Goal: Task Accomplishment & Management: Complete application form

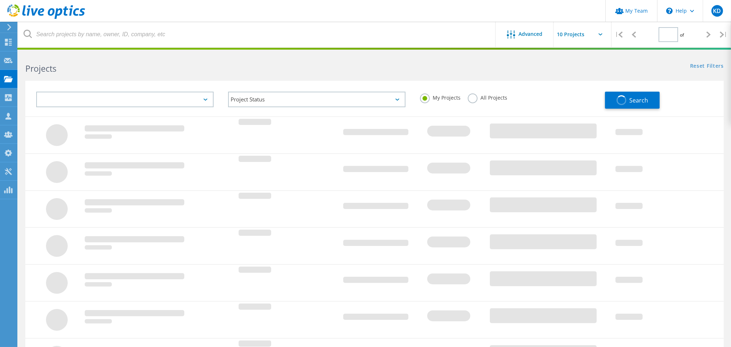
type input "1"
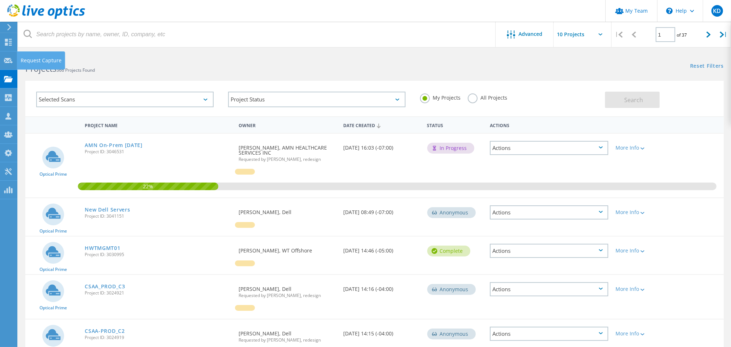
drag, startPoint x: 9, startPoint y: 62, endPoint x: 19, endPoint y: 60, distance: 10.2
click at [9, 62] on use at bounding box center [8, 60] width 9 height 5
drag, startPoint x: 39, startPoint y: 64, endPoint x: 43, endPoint y: 66, distance: 5.0
click at [39, 65] on div "Request Capture" at bounding box center [41, 60] width 48 height 18
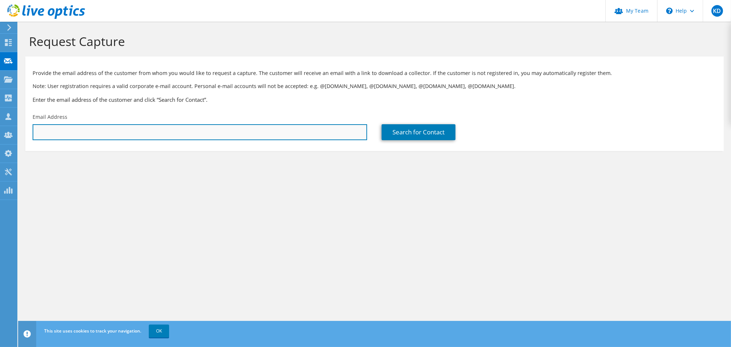
click at [194, 131] on input "text" at bounding box center [200, 132] width 334 height 16
paste input "HarryF@Honeyville.com"
type input "HarryF@Honeyville.com"
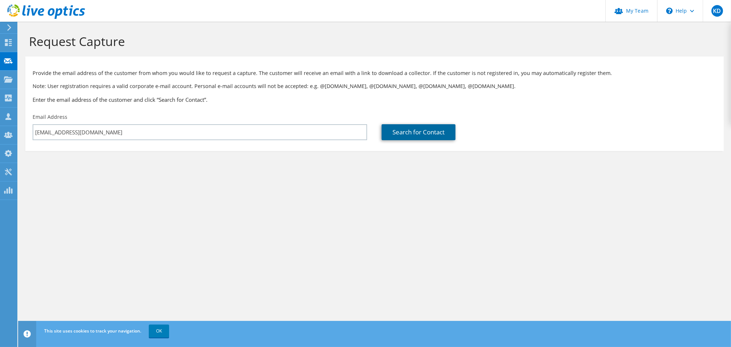
click at [408, 134] on link "Search for Contact" at bounding box center [418, 132] width 74 height 16
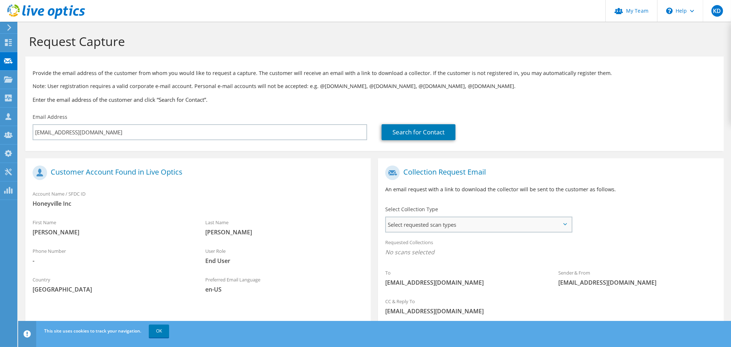
drag, startPoint x: 450, startPoint y: 220, endPoint x: 449, endPoint y: 225, distance: 4.8
click at [450, 221] on span "Select requested scan types" at bounding box center [478, 224] width 185 height 14
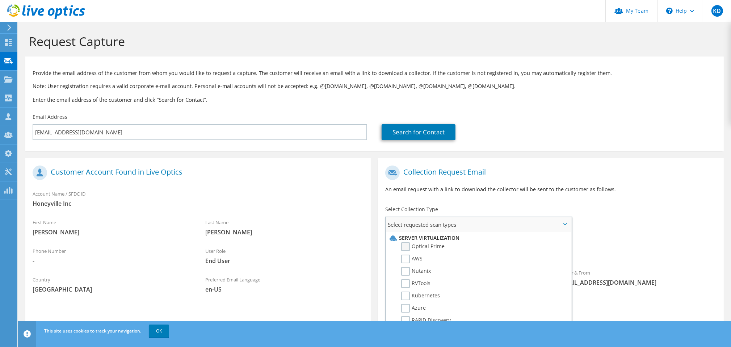
click at [433, 244] on label "Optical Prime" at bounding box center [422, 246] width 43 height 9
click at [0, 0] on input "Optical Prime" at bounding box center [0, 0] width 0 height 0
click at [609, 223] on div "To HarryF@Honeyville.com Sender & From liveoptics@liveoptics.com" at bounding box center [550, 229] width 345 height 134
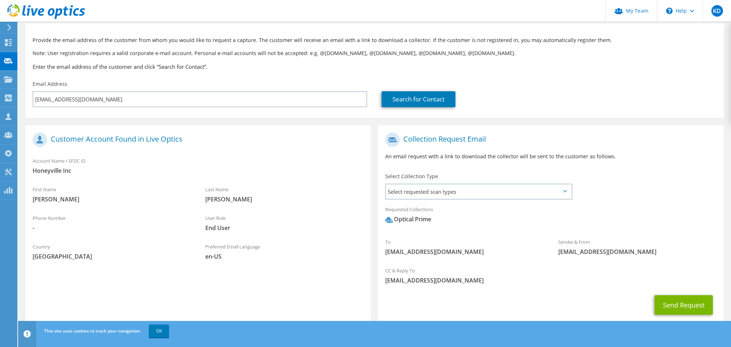
scroll to position [52, 0]
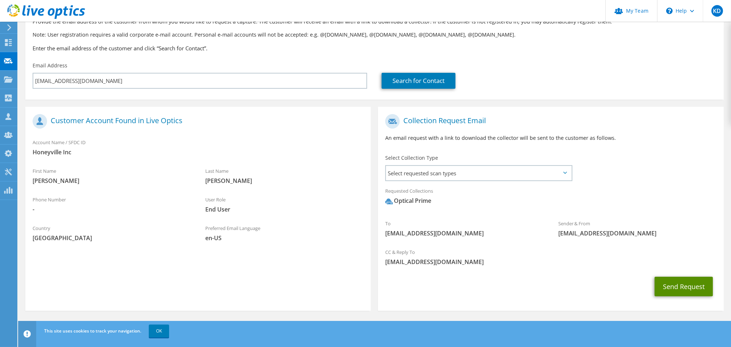
click at [662, 287] on button "Send Request" at bounding box center [683, 287] width 58 height 20
